Goal: Information Seeking & Learning: Check status

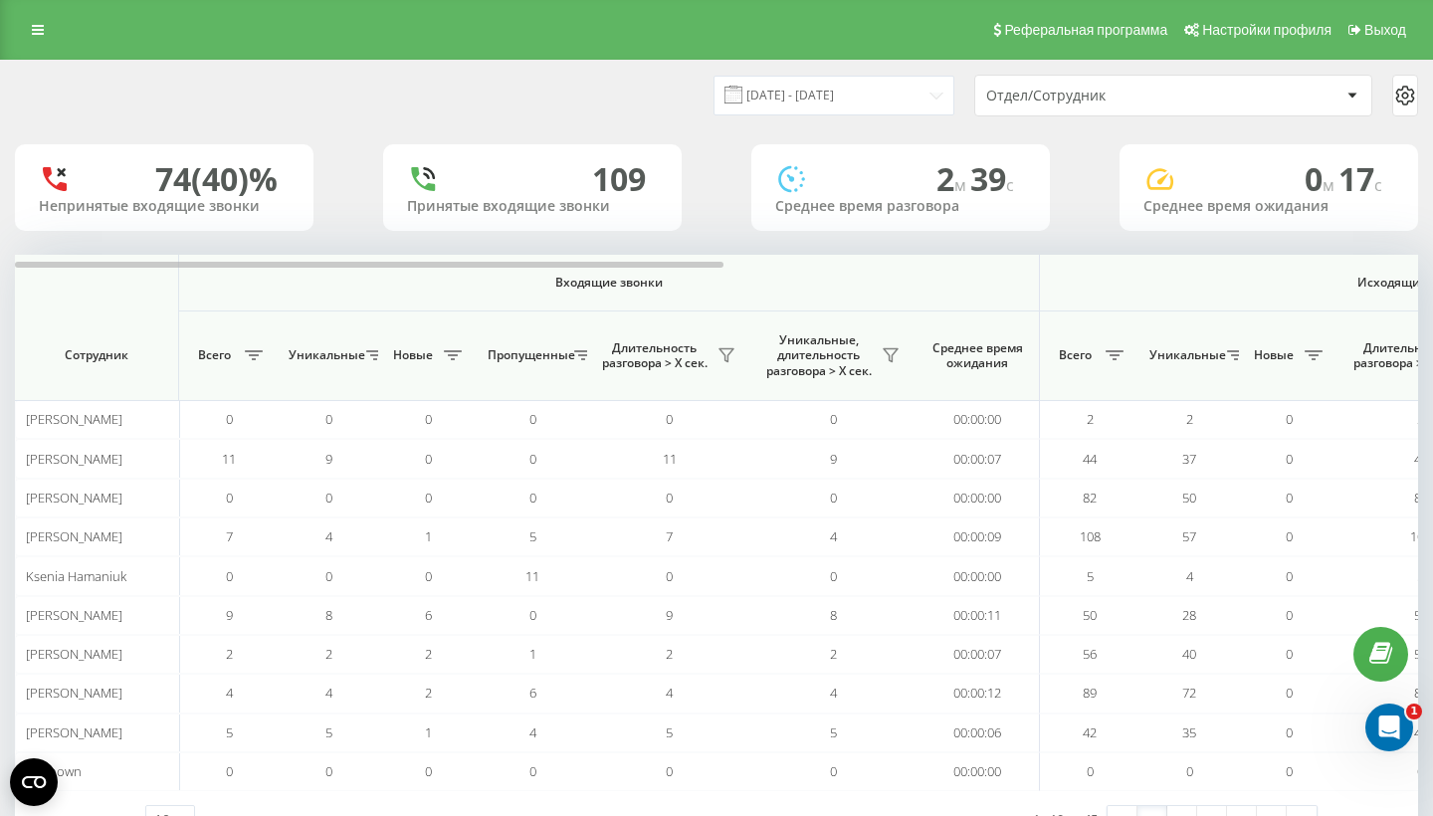
click at [1121, 104] on div "Отдел/Сотрудник" at bounding box center [1105, 96] width 238 height 17
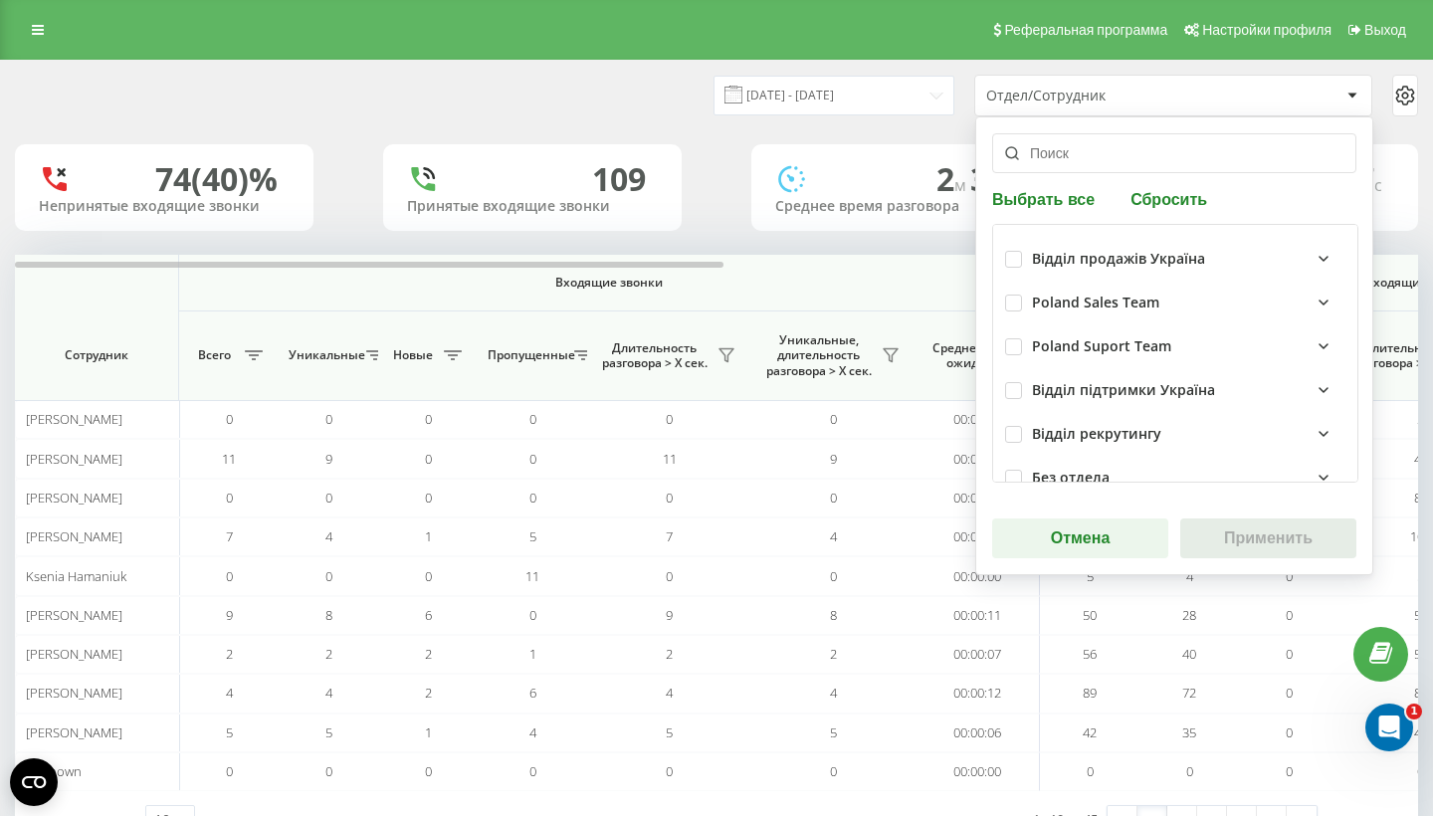
click at [1078, 155] on input "text" at bounding box center [1174, 153] width 364 height 40
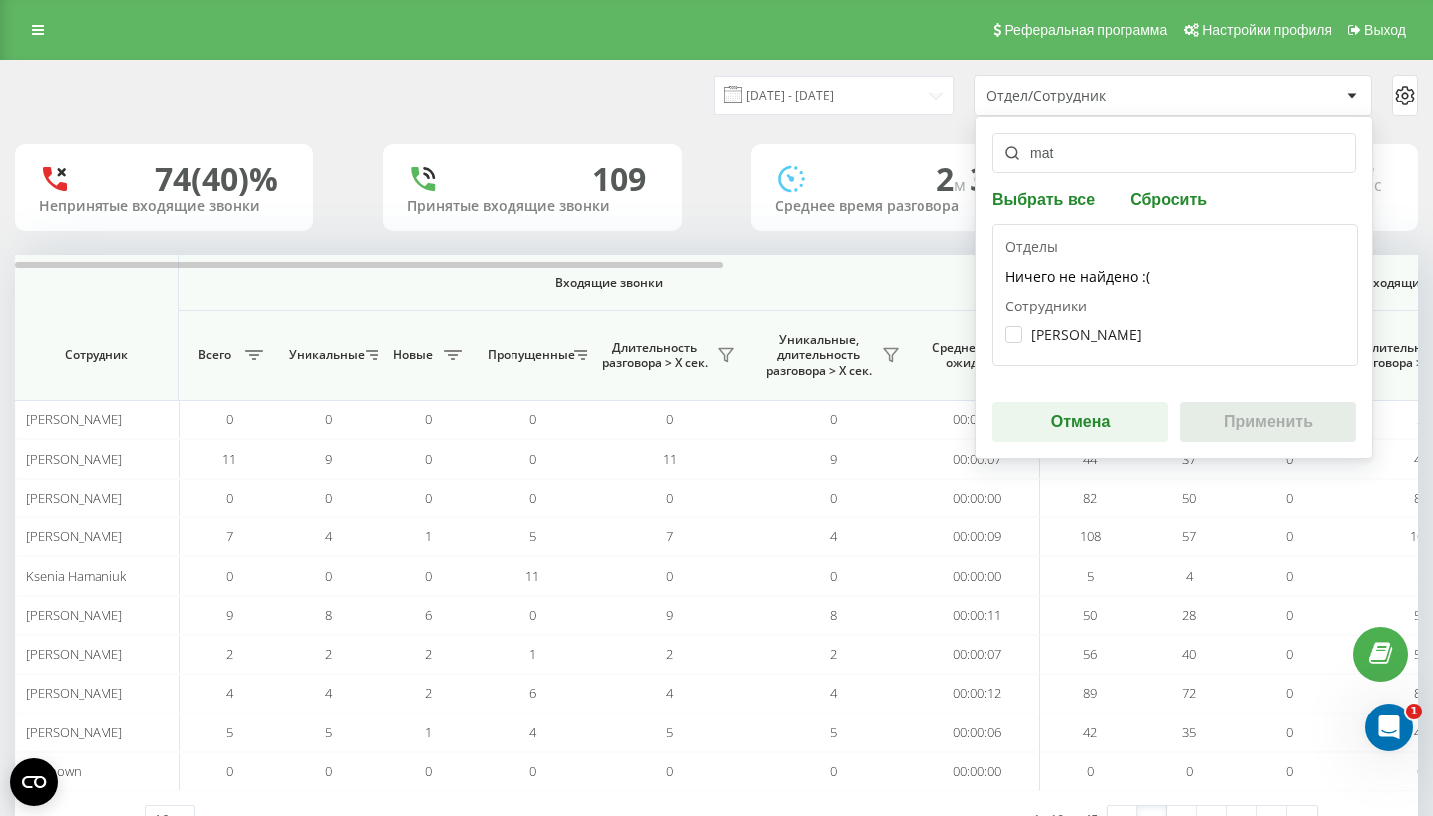
type input "mat"
click at [1002, 336] on div "Отделы Ничего не найдено :( Сотрудники Władysław Matsviyenka" at bounding box center [1175, 295] width 366 height 142
click at [1006, 343] on label "[PERSON_NAME]" at bounding box center [1073, 334] width 137 height 17
checkbox input "true"
click at [1274, 440] on button "Применить" at bounding box center [1268, 422] width 176 height 40
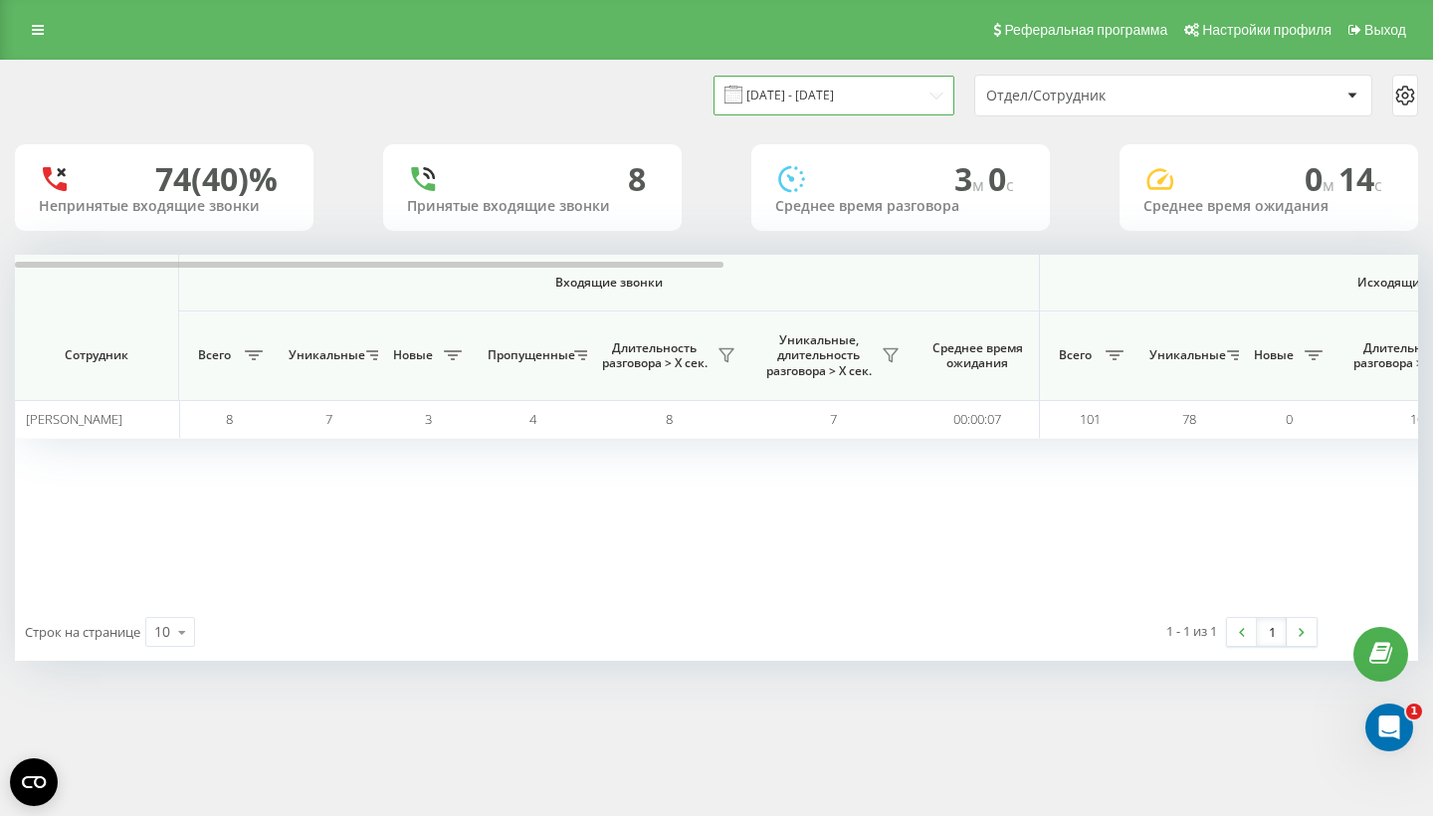
click at [898, 114] on input "[DATE] - [DATE]" at bounding box center [833, 95] width 241 height 39
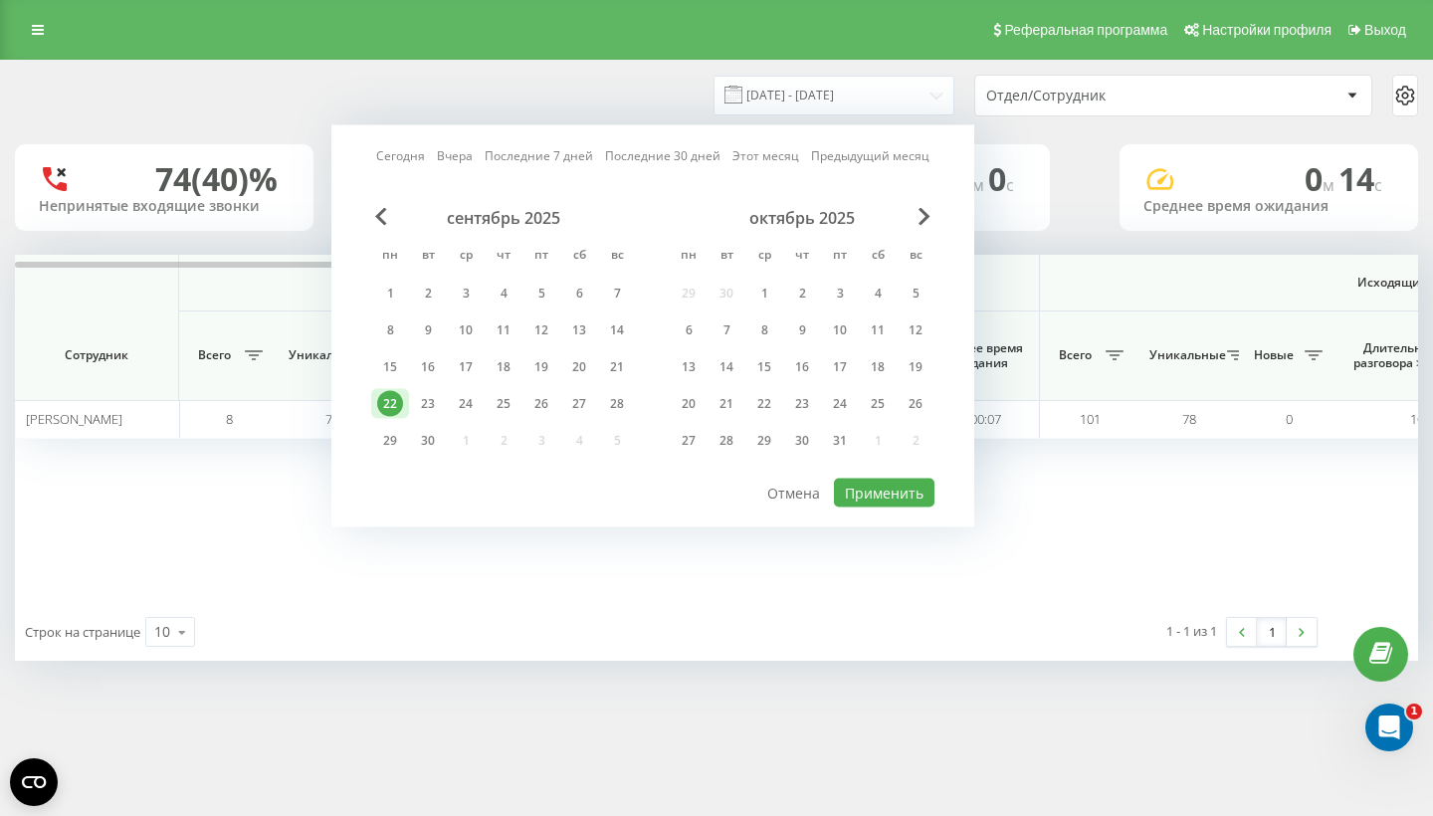
click at [425, 165] on link "Сегодня" at bounding box center [400, 155] width 49 height 19
click at [918, 507] on button "Применить" at bounding box center [884, 493] width 100 height 29
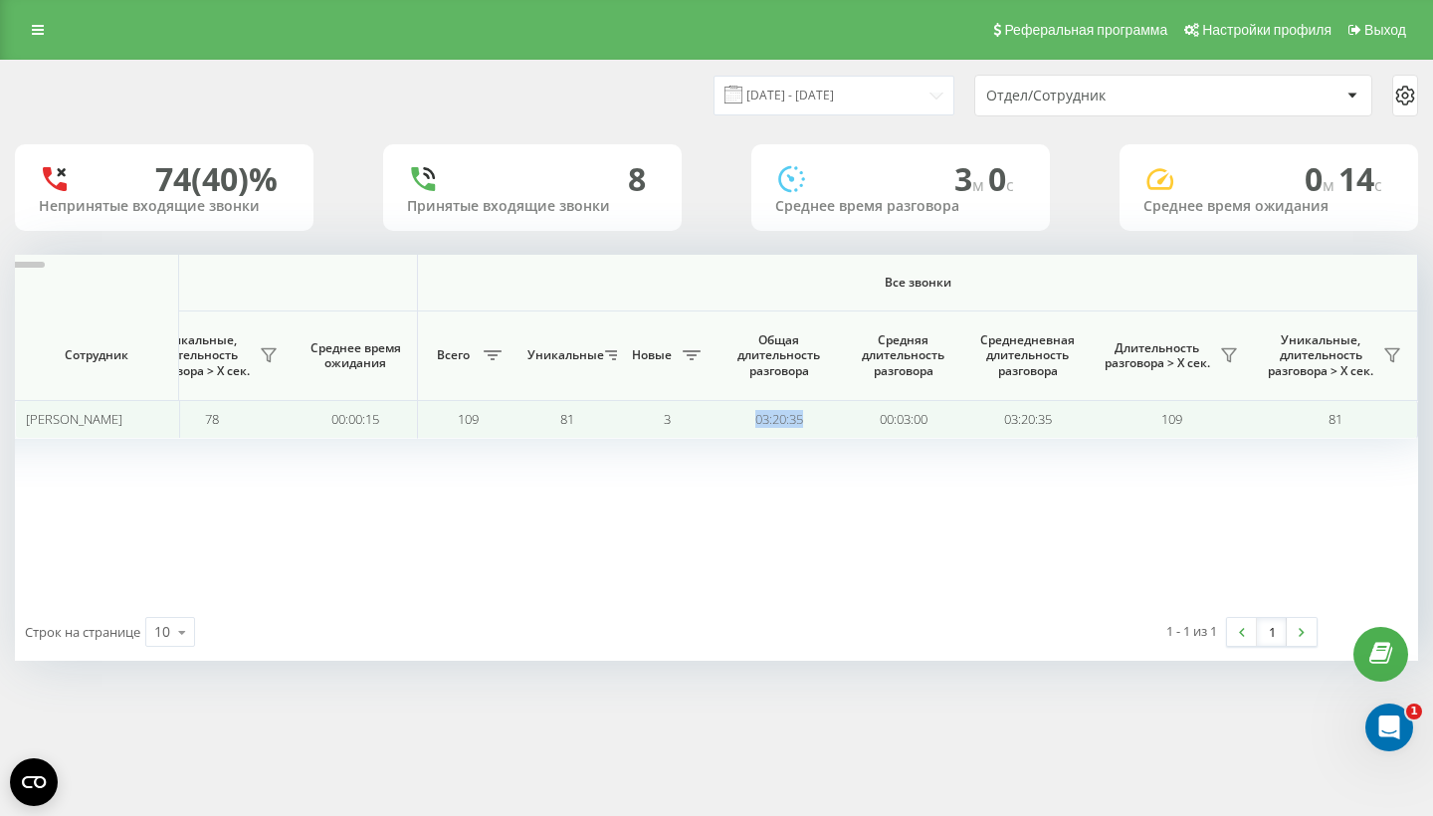
drag, startPoint x: 813, startPoint y: 416, endPoint x: 742, endPoint y: 416, distance: 70.6
click at [742, 416] on td "03:20:35" at bounding box center [778, 419] width 124 height 39
copy td "03:20:35"
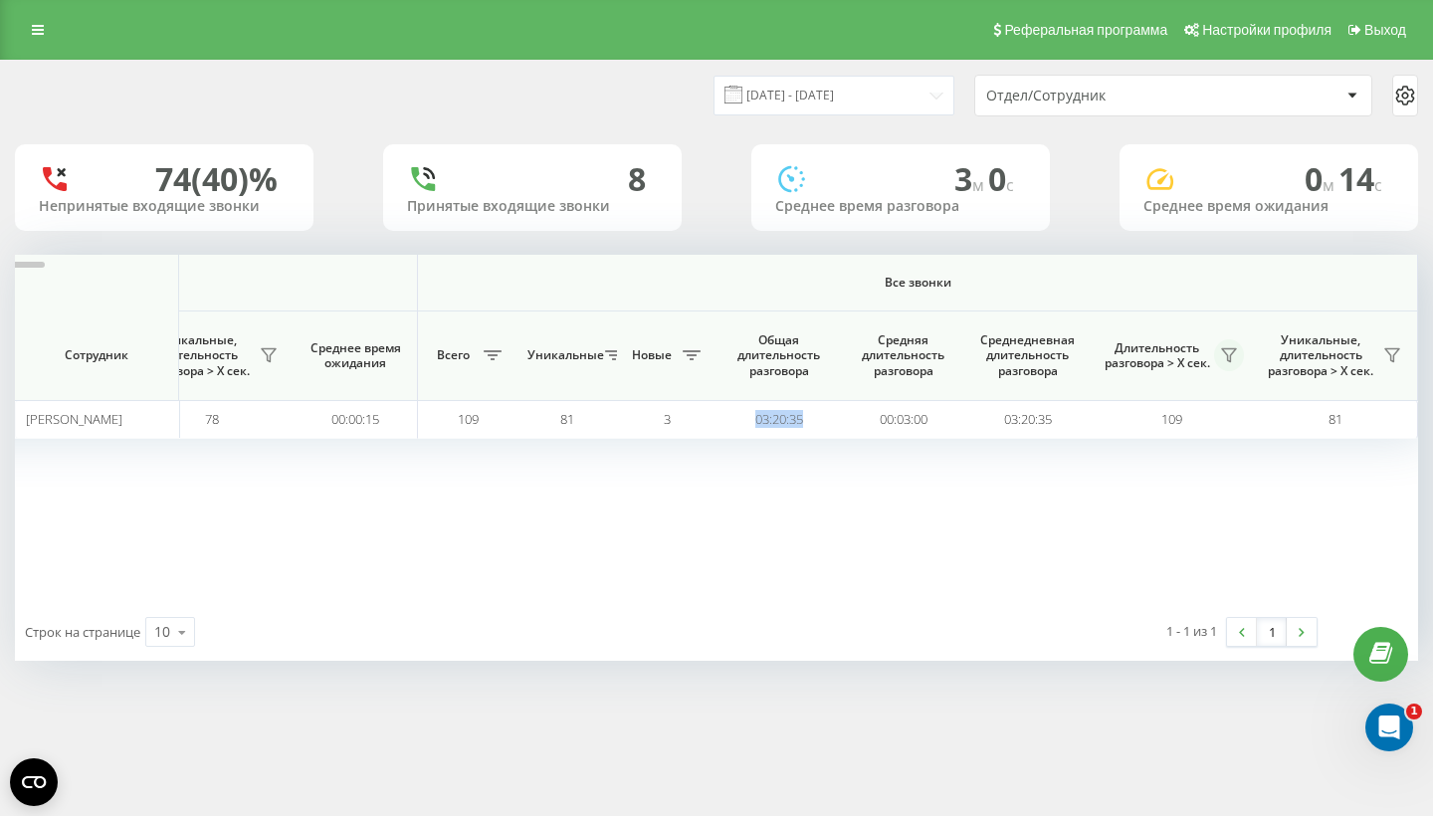
click at [1232, 349] on icon at bounding box center [1229, 355] width 14 height 13
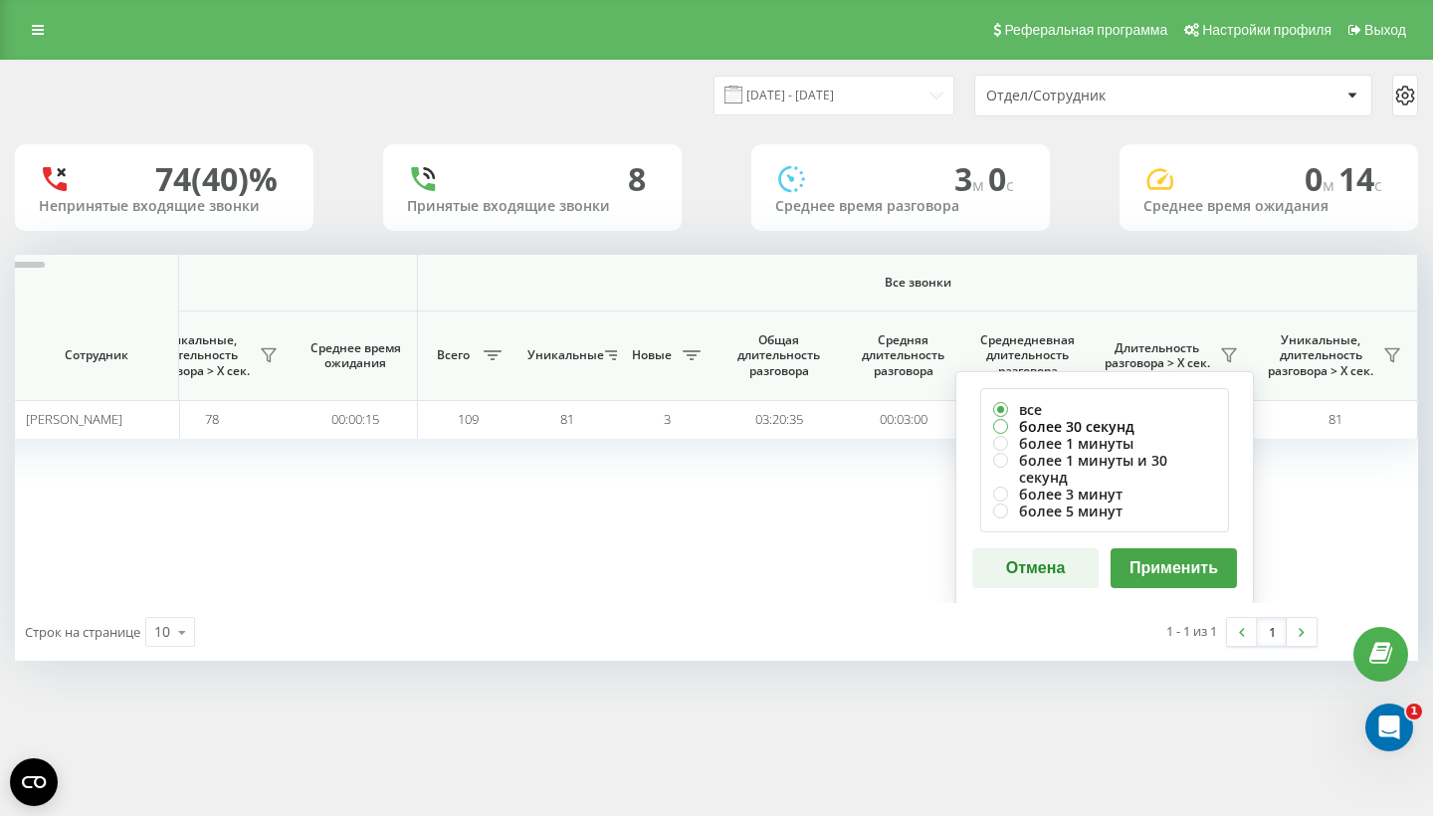
click at [1055, 423] on label "более 30 секунд" at bounding box center [1104, 426] width 223 height 17
radio input "true"
click at [1222, 565] on button "Применить" at bounding box center [1173, 568] width 126 height 40
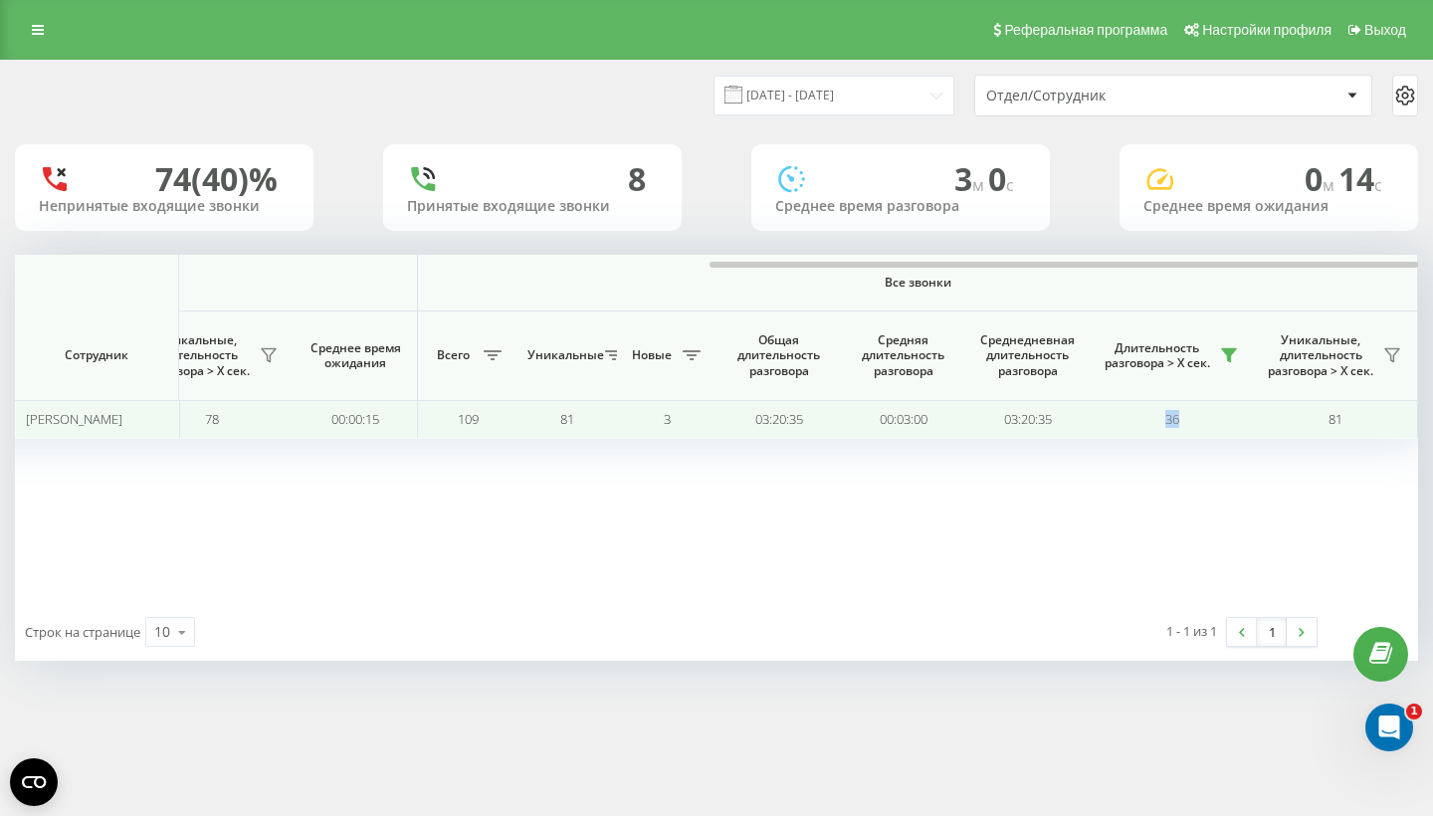
drag, startPoint x: 1186, startPoint y: 426, endPoint x: 1101, endPoint y: 426, distance: 84.6
click at [1101, 426] on td "36" at bounding box center [1172, 419] width 164 height 39
copy span "36"
